Goal: Navigation & Orientation: Go to known website

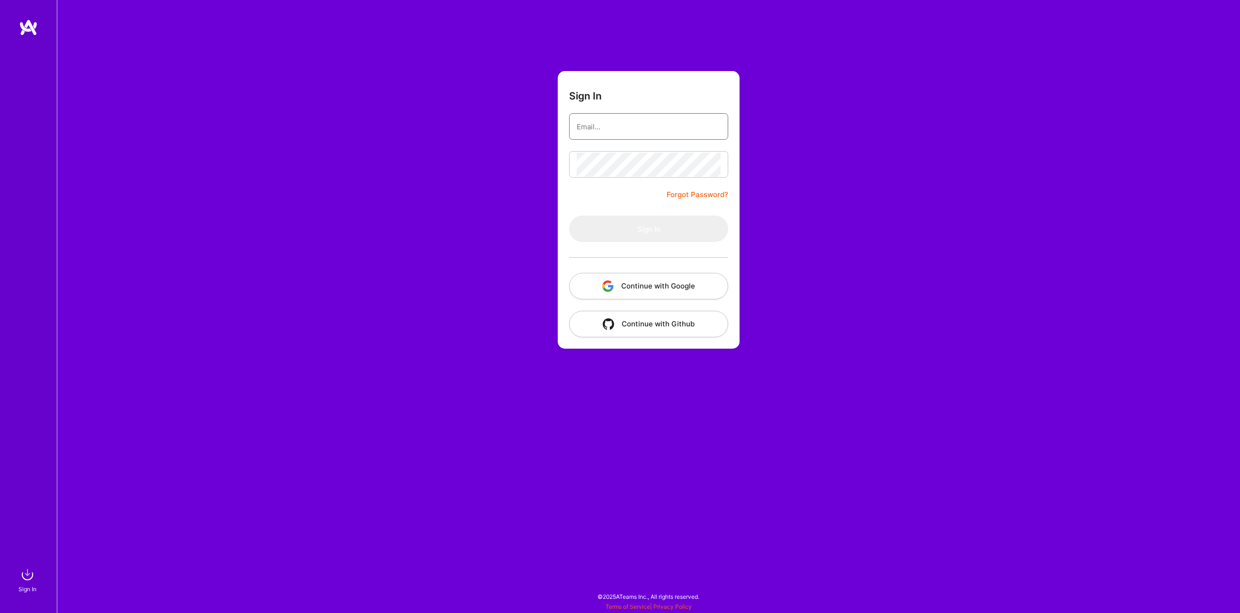
click at [591, 128] on input "email" at bounding box center [649, 127] width 144 height 24
type input "[PERSON_NAME][EMAIL_ADDRESS][DOMAIN_NAME]"
click at [647, 226] on button "Sign In" at bounding box center [648, 228] width 159 height 27
